Goal: Task Accomplishment & Management: Use online tool/utility

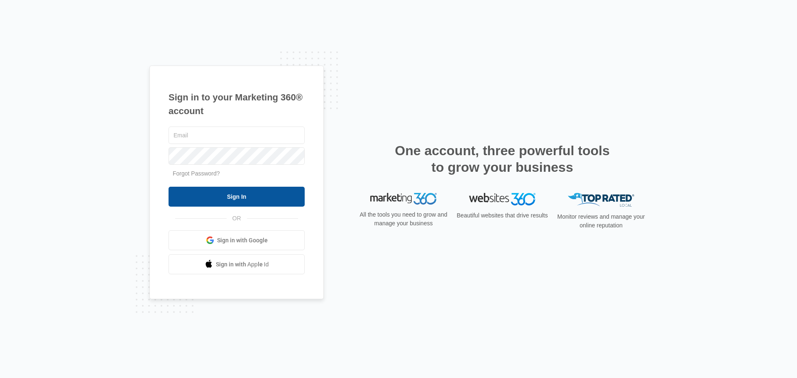
type input "[EMAIL_ADDRESS][DOMAIN_NAME]"
click at [265, 195] on input "Sign In" at bounding box center [237, 197] width 136 height 20
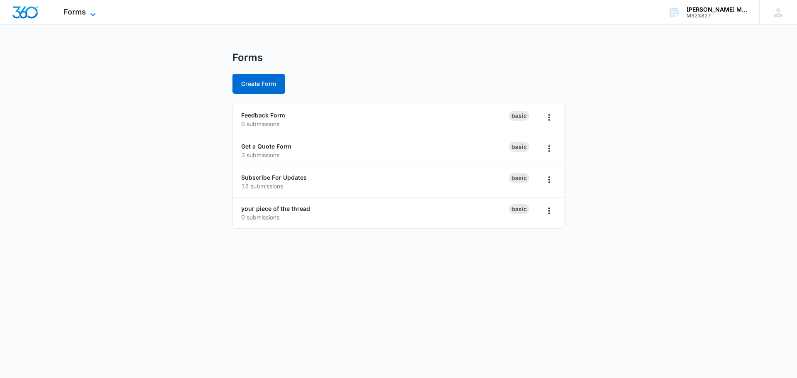
click at [74, 13] on span "Forms" at bounding box center [75, 11] width 22 height 9
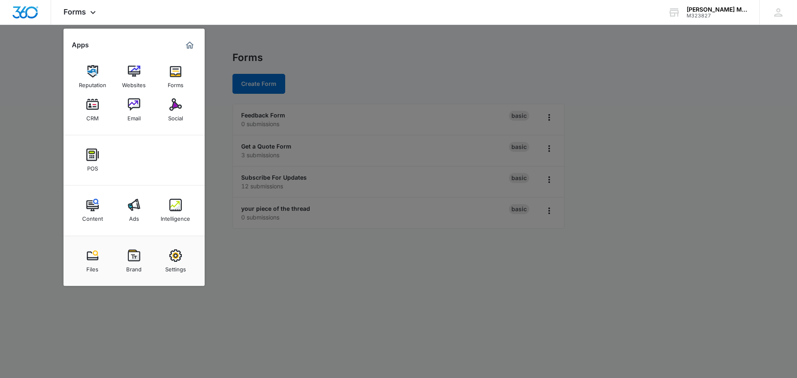
click at [13, 81] on div at bounding box center [398, 189] width 797 height 378
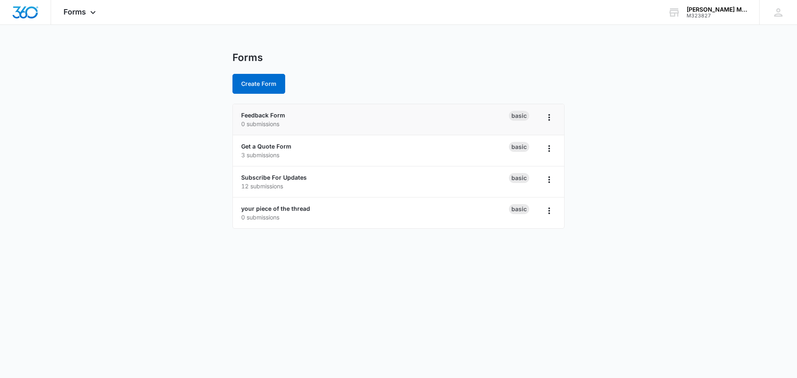
click at [521, 118] on div "Basic" at bounding box center [519, 116] width 20 height 10
click at [549, 118] on icon "Overflow Menu" at bounding box center [550, 117] width 2 height 7
click at [582, 118] on main "Forms Create Form Feedback Form 0 submissions Basic Rename Duplicate Delete Get…" at bounding box center [398, 144] width 797 height 187
click at [279, 82] on button "Create Form" at bounding box center [259, 84] width 53 height 20
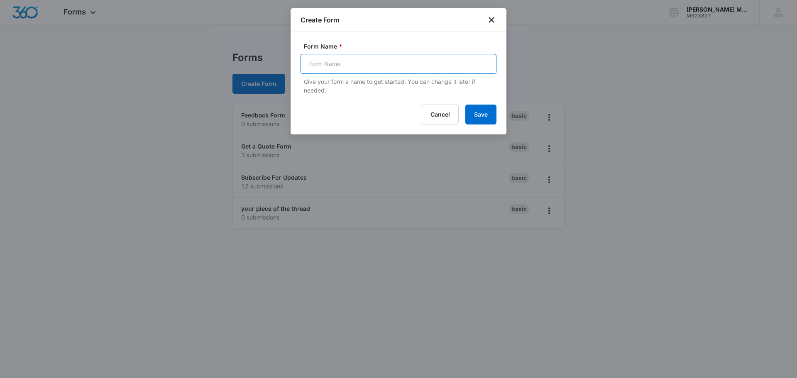
click at [380, 64] on input "Form Name *" at bounding box center [399, 64] width 196 height 20
click at [320, 102] on form "Form Name * Give your form a name to get started. You can change it later if ne…" at bounding box center [399, 83] width 196 height 83
click at [490, 20] on icon "close" at bounding box center [492, 20] width 10 height 10
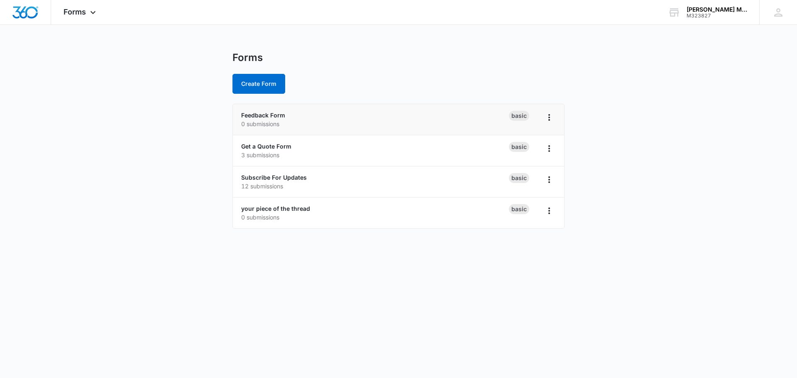
click at [523, 114] on div "Basic" at bounding box center [519, 116] width 20 height 10
click at [299, 208] on link "your piece of the thread" at bounding box center [275, 208] width 69 height 7
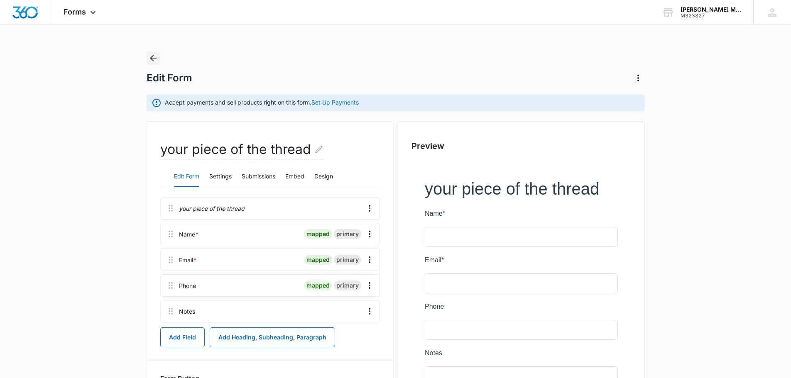
click at [156, 57] on icon "Back" at bounding box center [153, 58] width 10 height 10
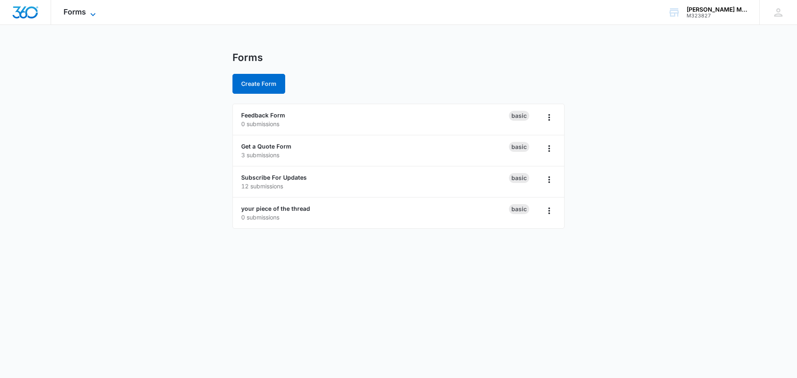
click at [88, 12] on icon at bounding box center [93, 15] width 10 height 10
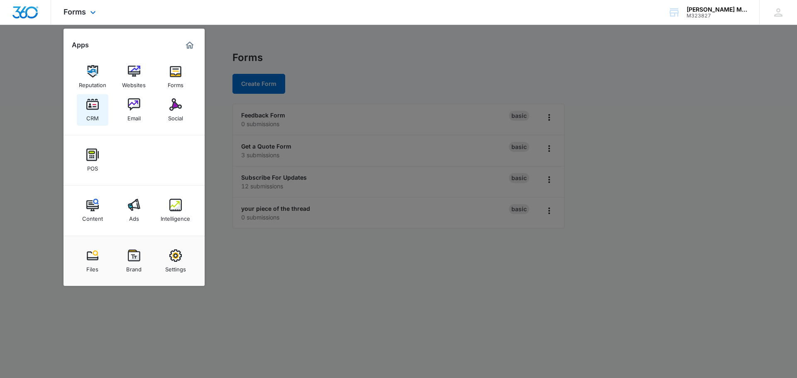
click at [98, 110] on img at bounding box center [92, 104] width 12 height 12
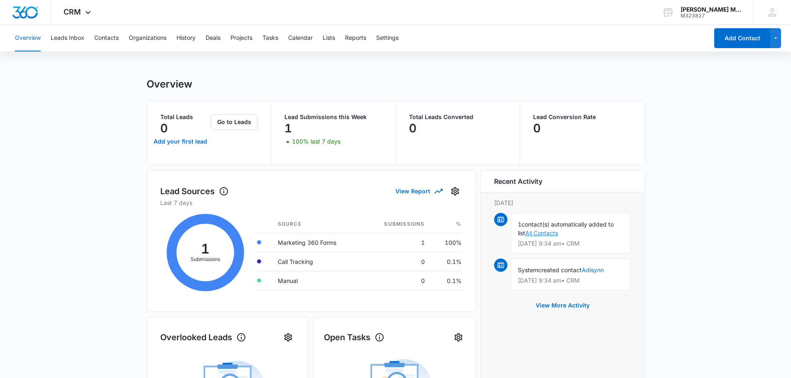
click at [543, 235] on link "All Contacts" at bounding box center [541, 233] width 33 height 7
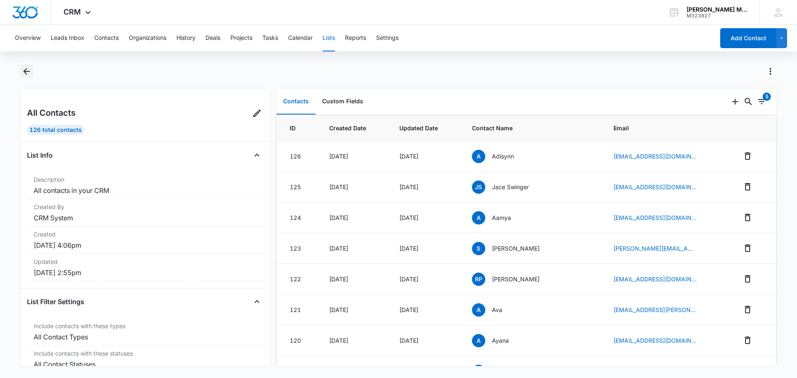
click at [29, 70] on icon "Back" at bounding box center [27, 71] width 10 height 10
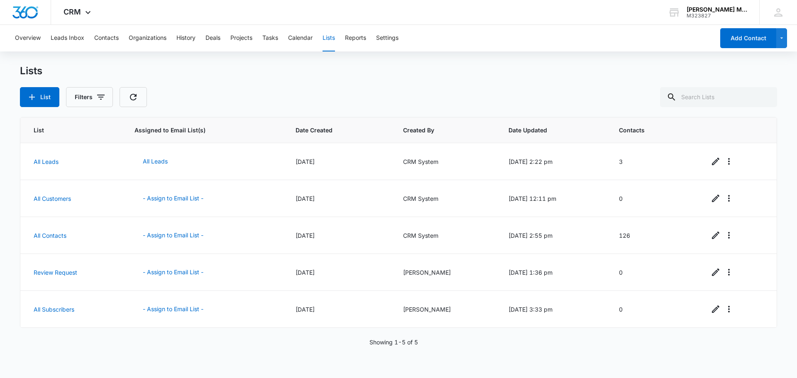
click at [333, 40] on button "Lists" at bounding box center [329, 38] width 12 height 27
click at [208, 76] on div "Lists" at bounding box center [398, 71] width 757 height 12
click at [71, 40] on button "Leads Inbox" at bounding box center [68, 38] width 34 height 27
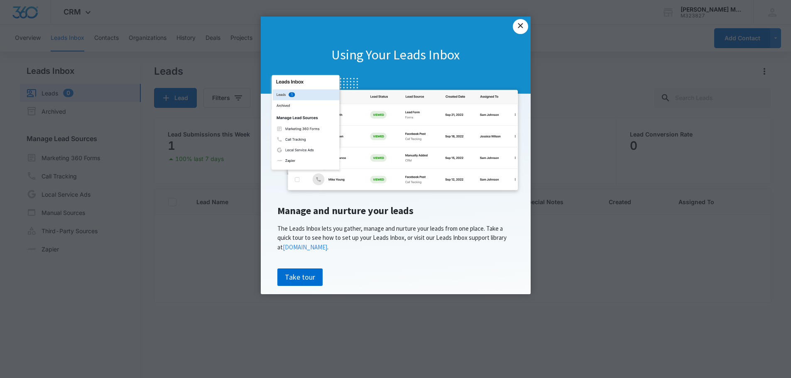
click at [521, 26] on link "×" at bounding box center [520, 26] width 15 height 15
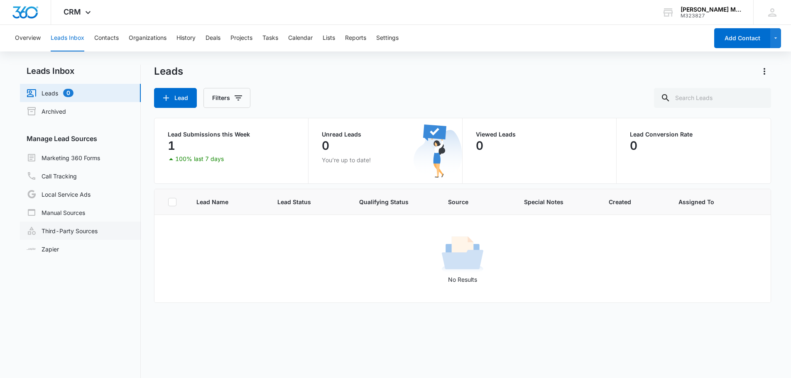
click at [84, 230] on link "Third-Party Sources" at bounding box center [62, 231] width 71 height 10
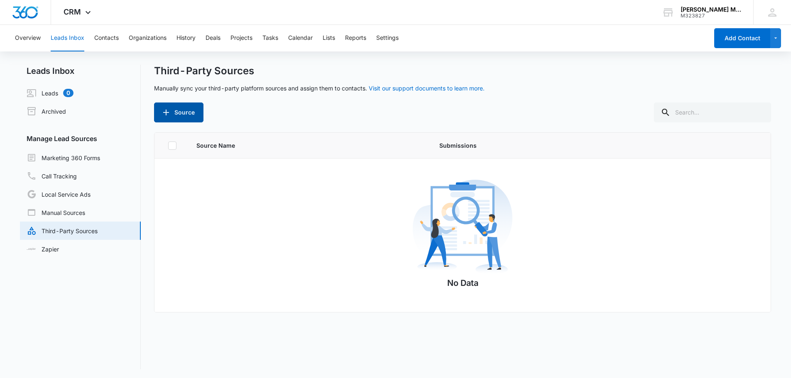
click at [192, 111] on button "Source" at bounding box center [178, 113] width 49 height 20
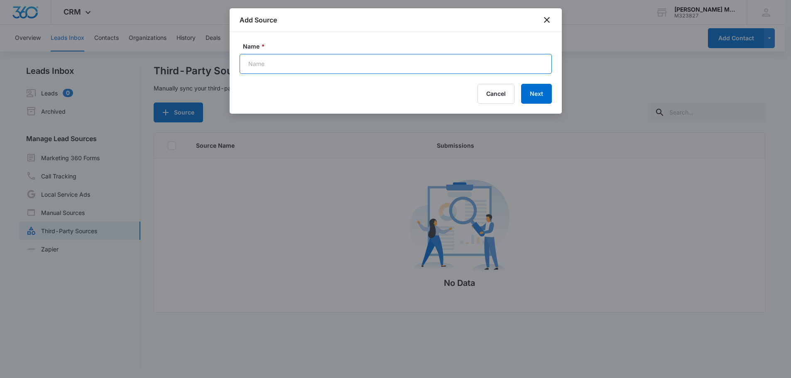
click at [309, 66] on input "Name *" at bounding box center [396, 64] width 312 height 20
type input "[DOMAIN_NAME]"
click at [537, 96] on button "Next" at bounding box center [536, 94] width 31 height 20
